Goal: Information Seeking & Learning: Check status

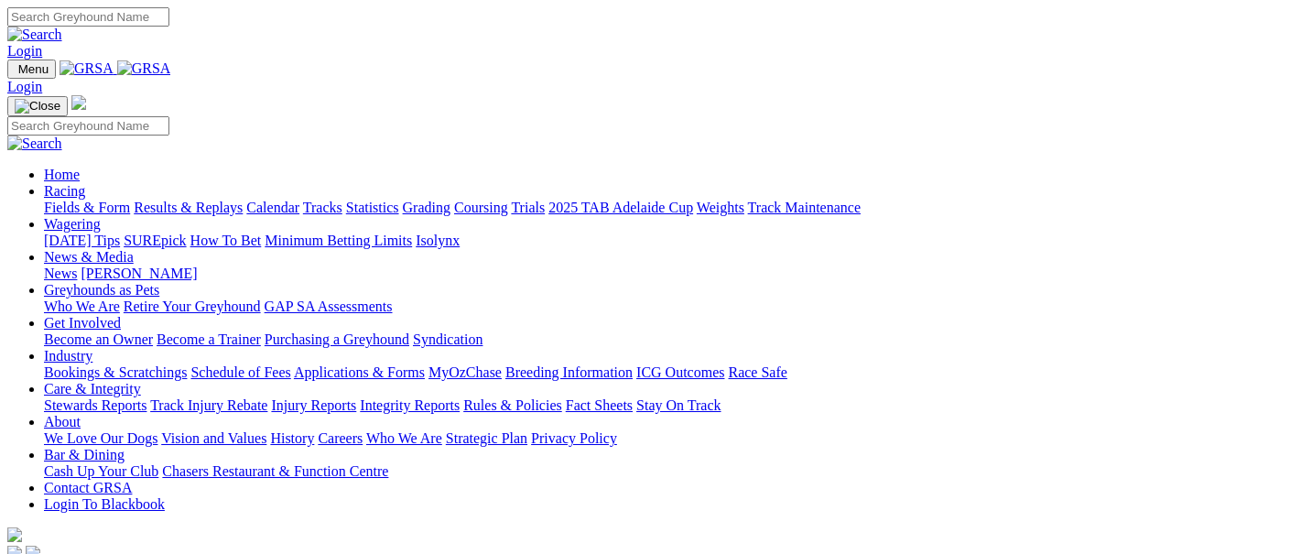
click at [85, 183] on link "Racing" at bounding box center [64, 191] width 41 height 16
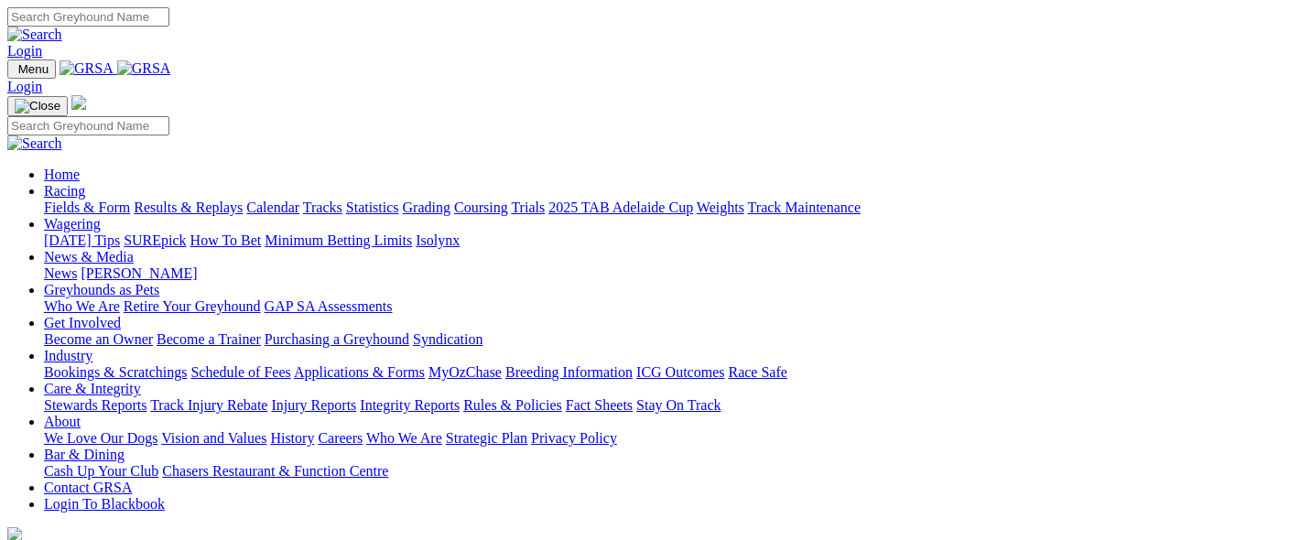
click at [224, 200] on link "Results & Replays" at bounding box center [188, 208] width 109 height 16
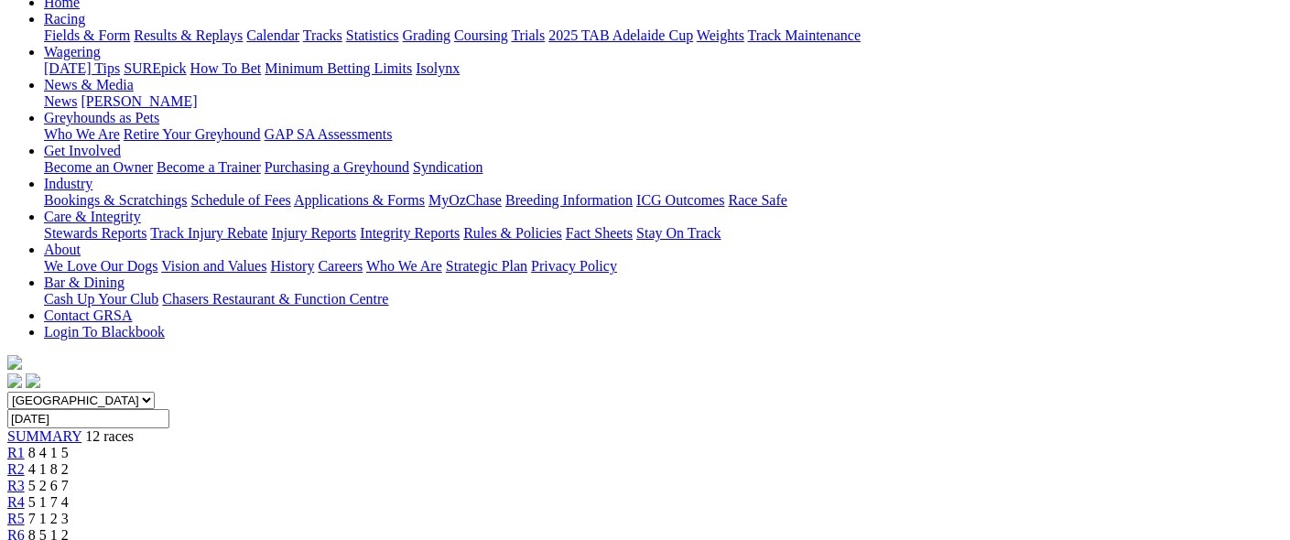
scroll to position [201, 0]
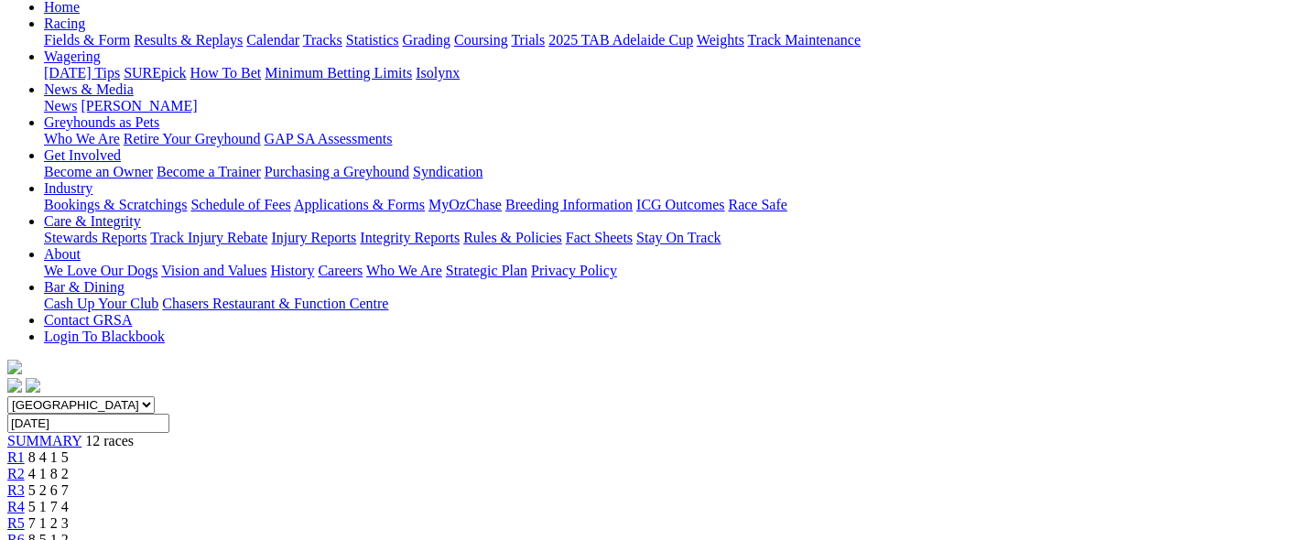
click at [69, 483] on span "5 2 6 7" at bounding box center [48, 491] width 40 height 16
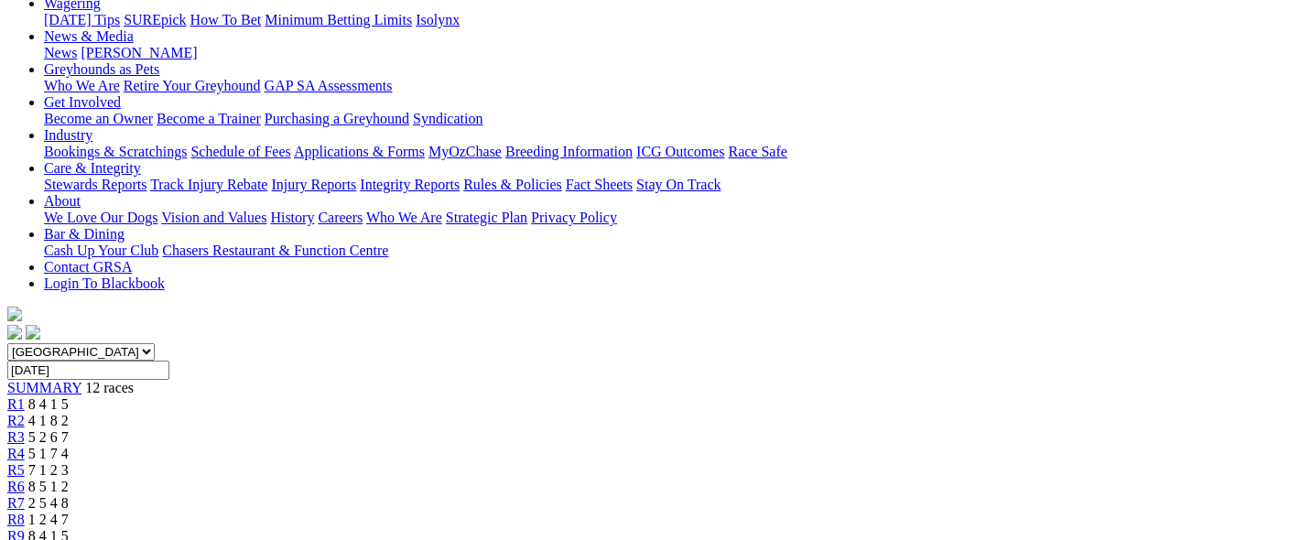
scroll to position [249, 0]
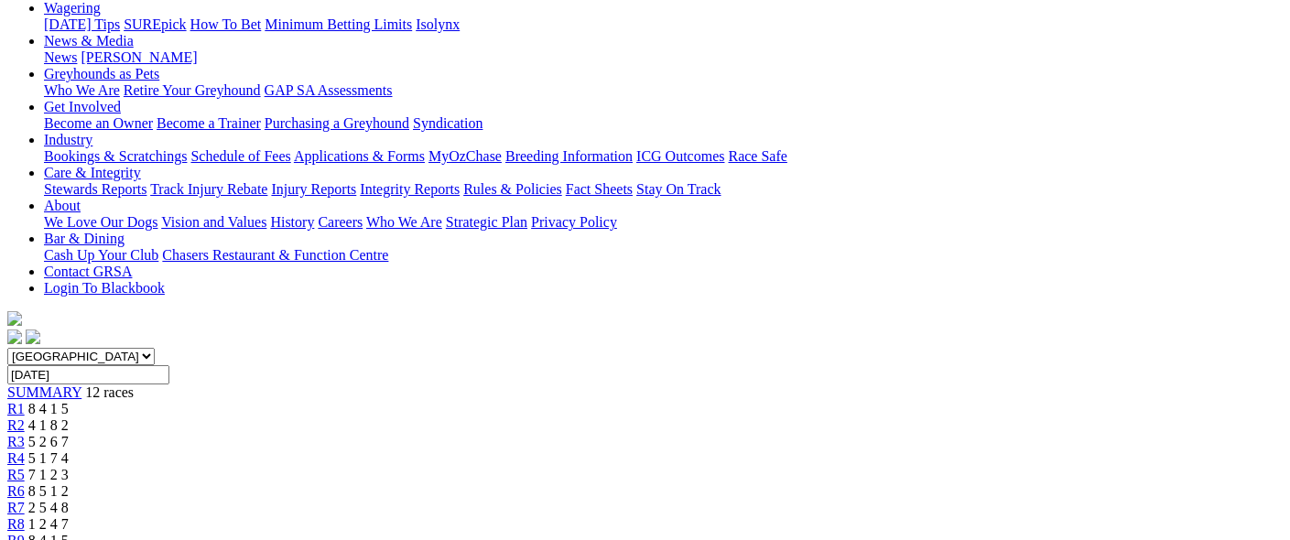
click at [69, 451] on span "5 1 7 4" at bounding box center [48, 459] width 40 height 16
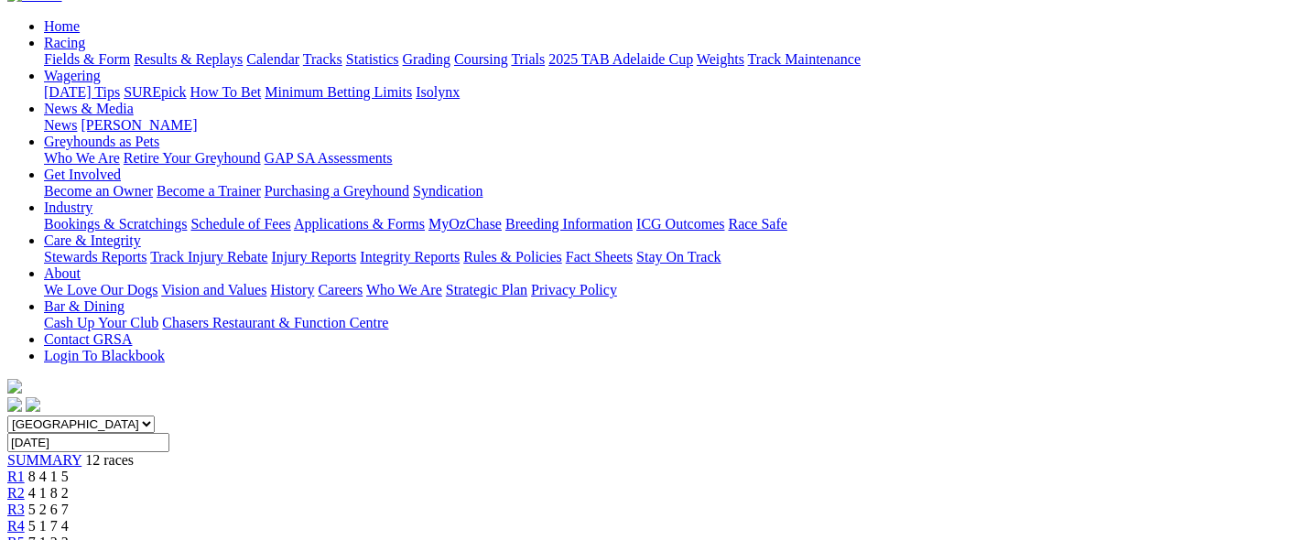
scroll to position [170, 0]
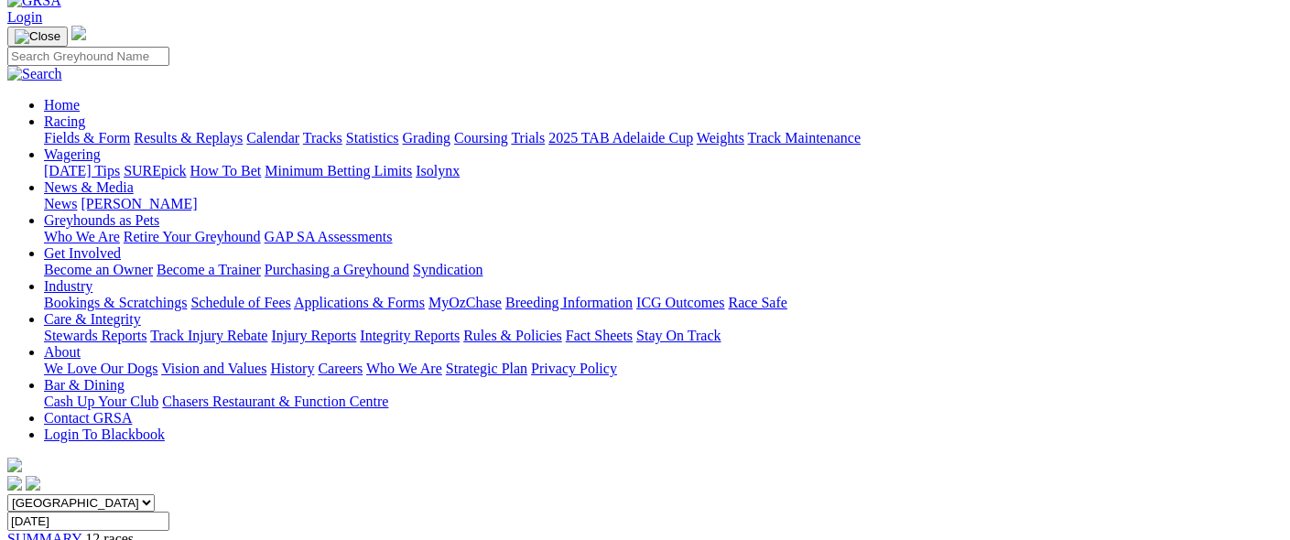
scroll to position [98, 0]
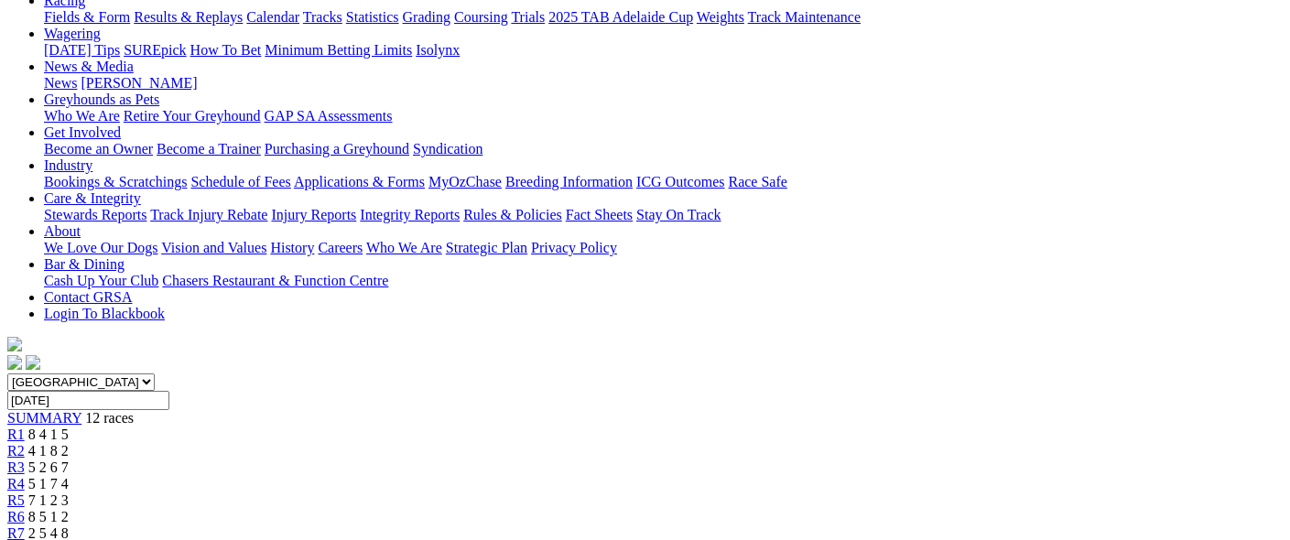
scroll to position [219, 0]
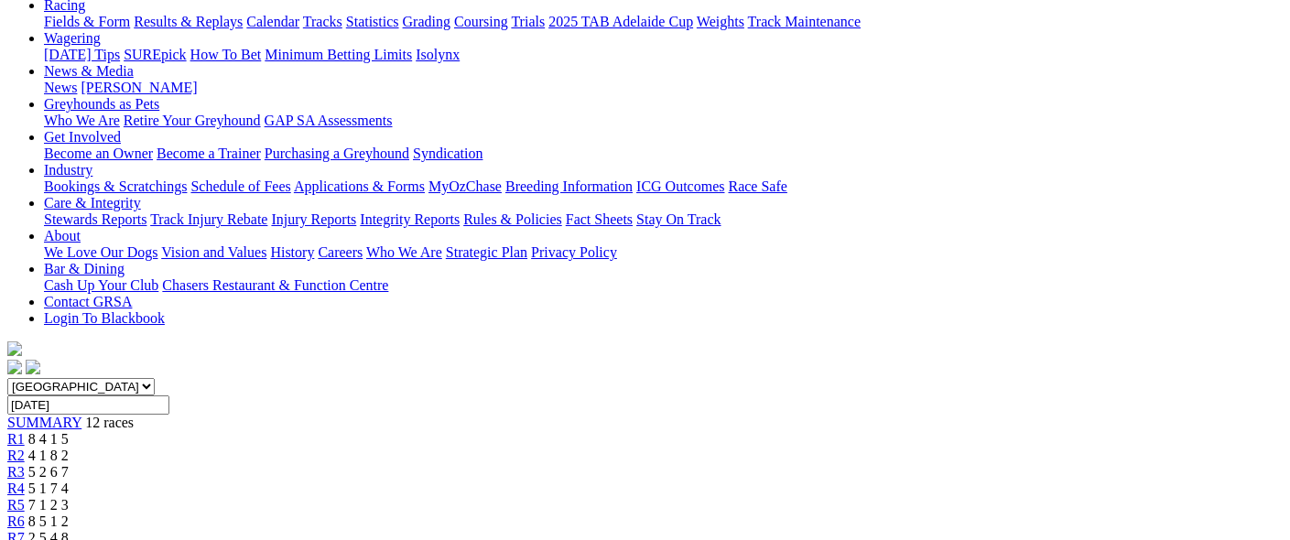
click at [758, 530] on div "R7 2 5 4 8" at bounding box center [645, 538] width 1276 height 16
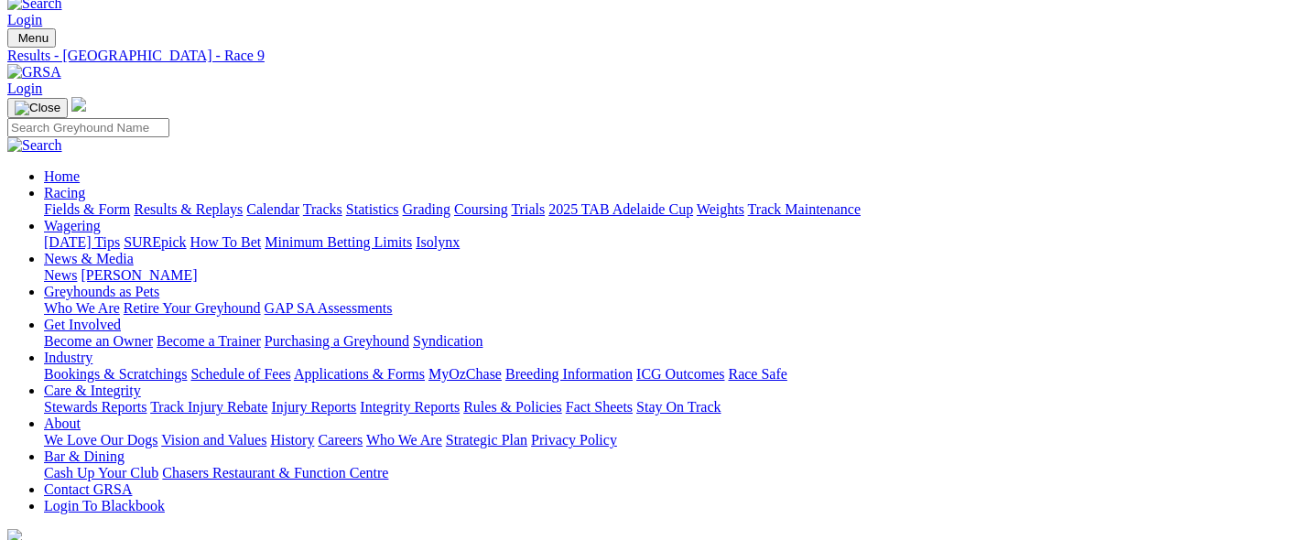
scroll to position [16, 0]
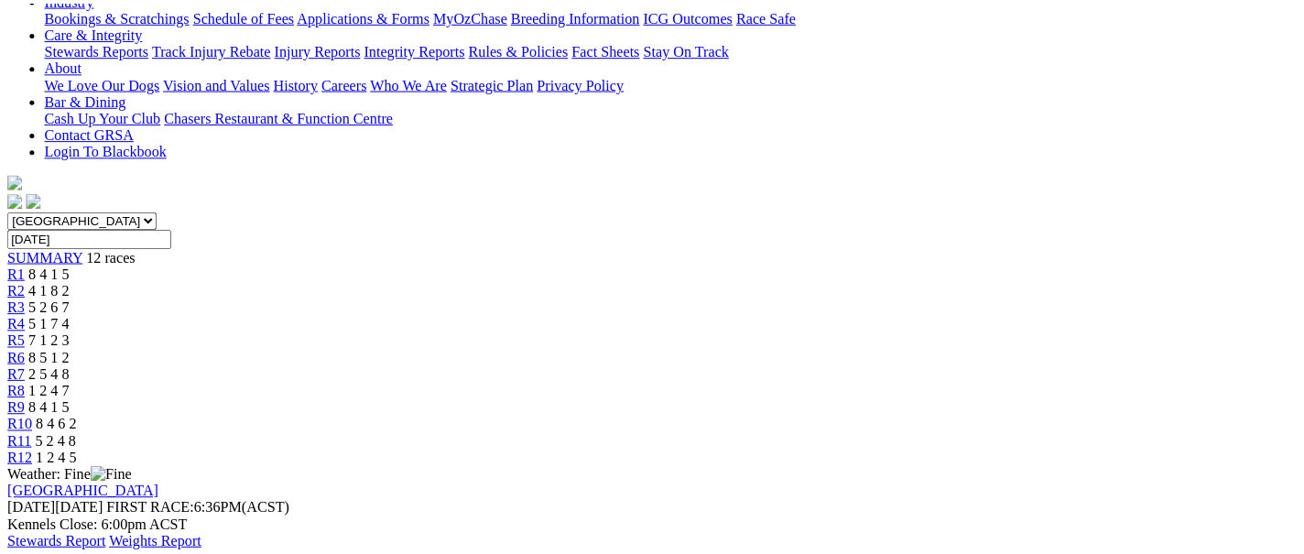
scroll to position [388, 0]
